Goal: Navigation & Orientation: Go to known website

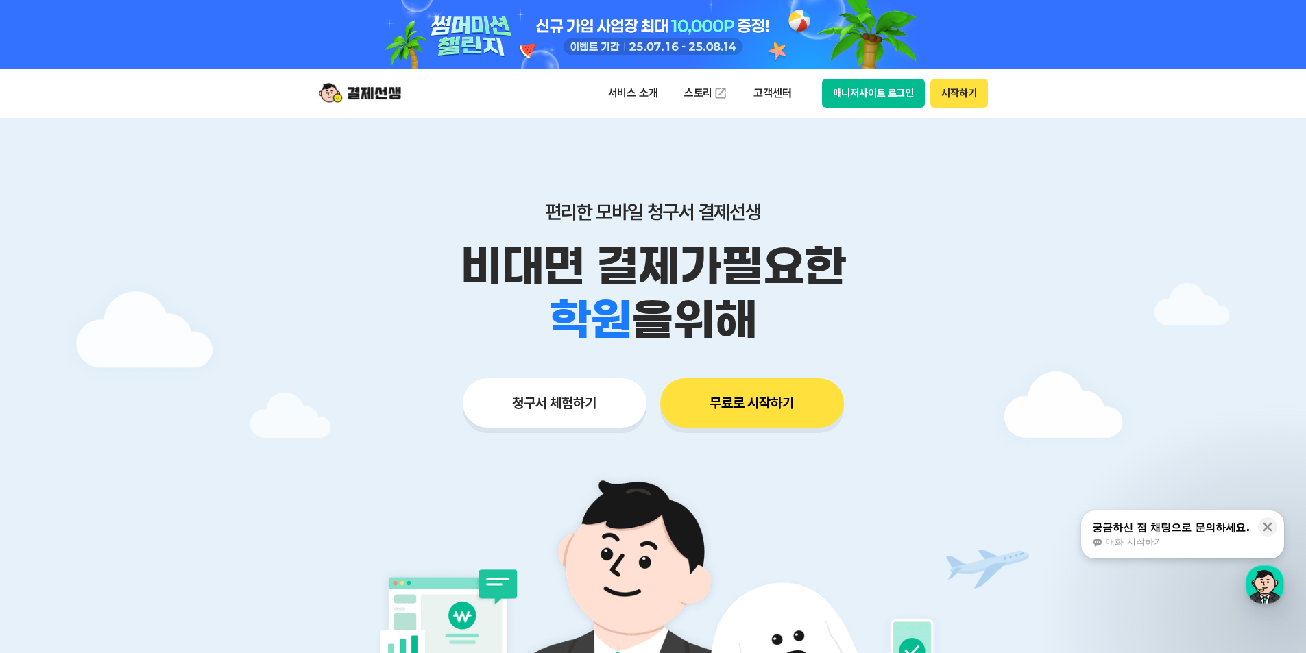
click at [903, 85] on button "매니저사이트 로그인" at bounding box center [874, 93] width 104 height 29
